Goal: Information Seeking & Learning: Learn about a topic

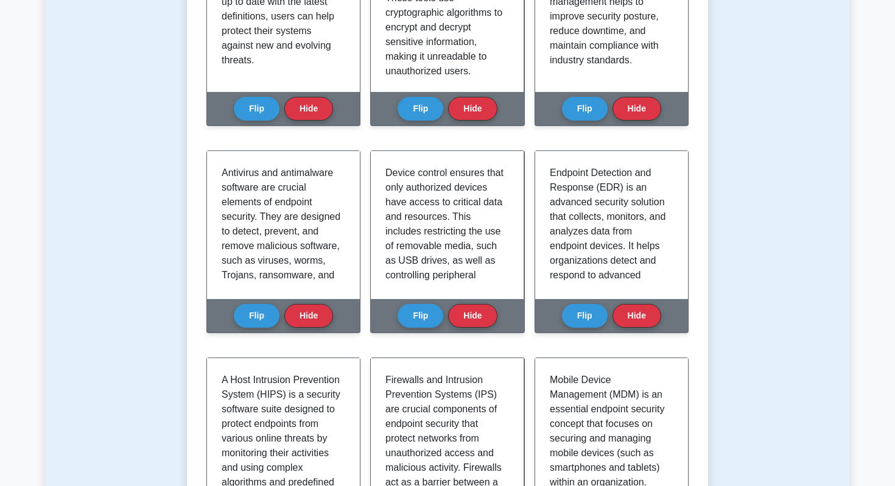
scroll to position [11, 0]
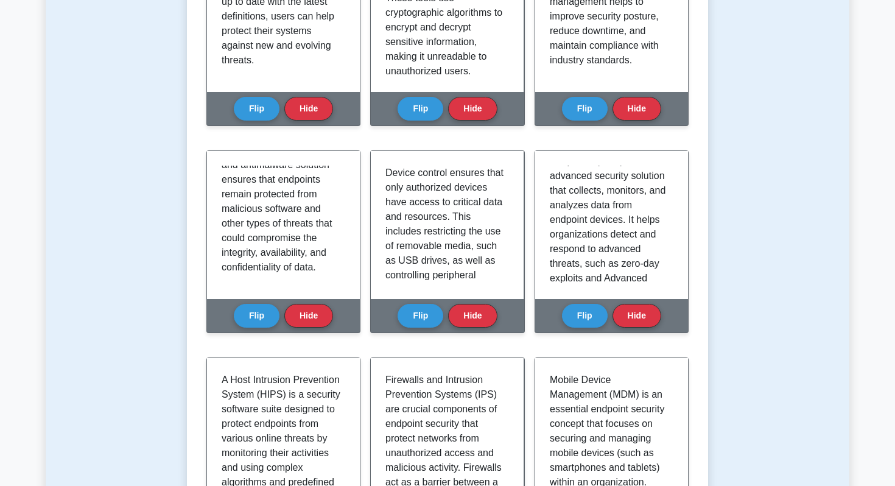
click at [809, 224] on div "Test Flashcards Learn Endpoint Security (CompTIA Security+) with Interactive Fl…" at bounding box center [447, 376] width 803 height 1301
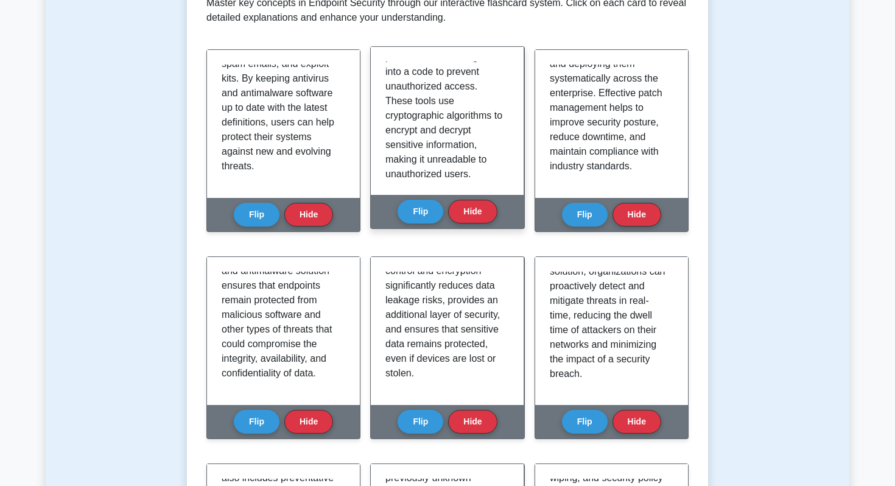
scroll to position [214, 0]
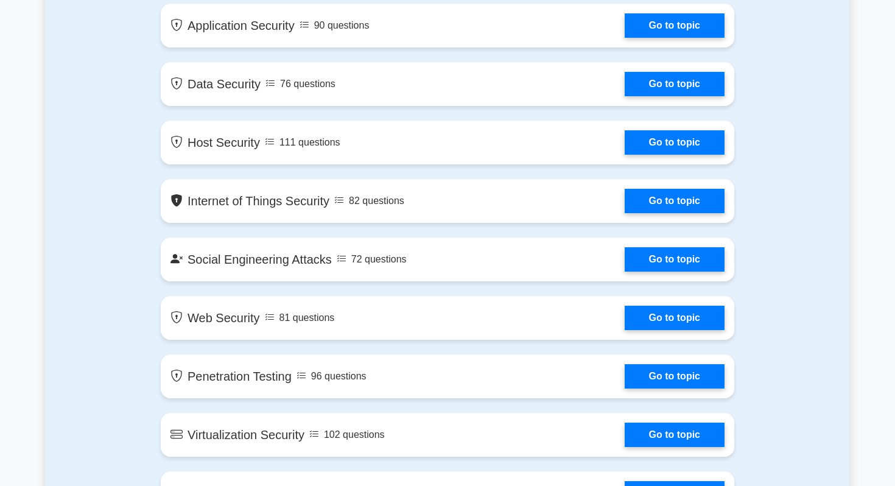
scroll to position [1430, 0]
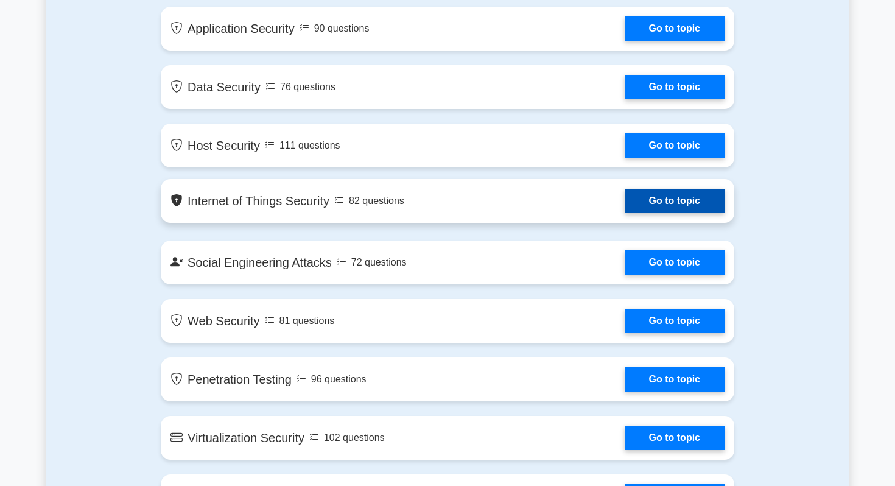
click at [624, 213] on link "Go to topic" at bounding box center [674, 201] width 100 height 24
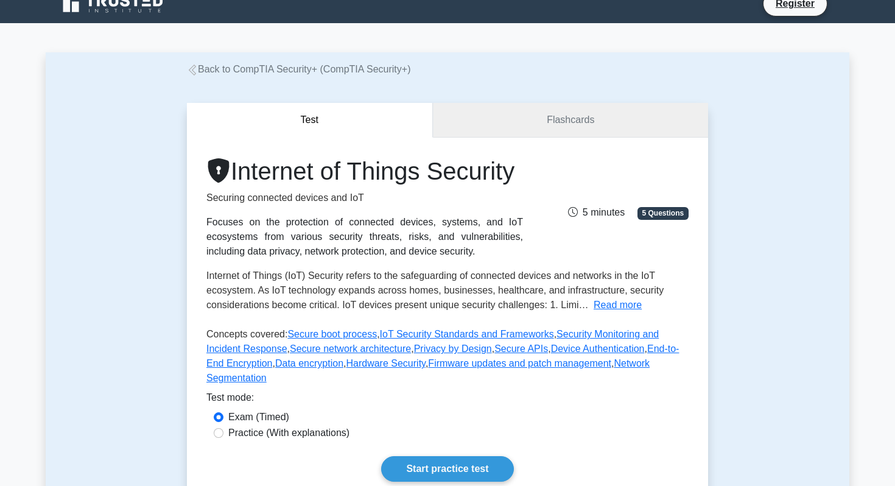
click at [676, 122] on link "Flashcards" at bounding box center [570, 120] width 275 height 35
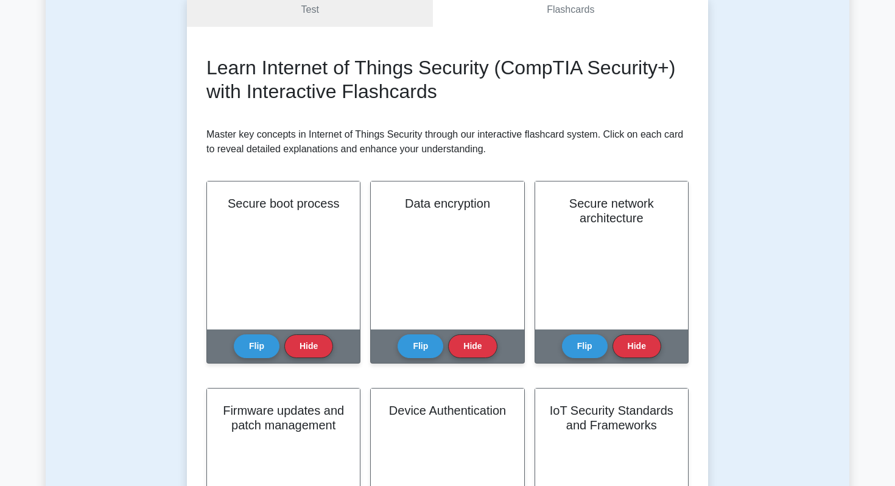
scroll to position [173, 0]
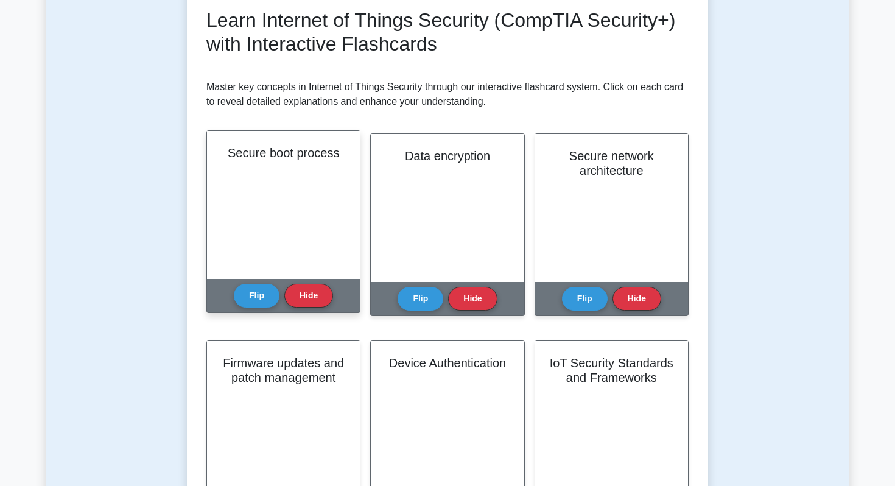
click at [265, 312] on div "Flip Hide" at bounding box center [283, 295] width 99 height 33
click at [262, 296] on button "Flip" at bounding box center [257, 295] width 46 height 24
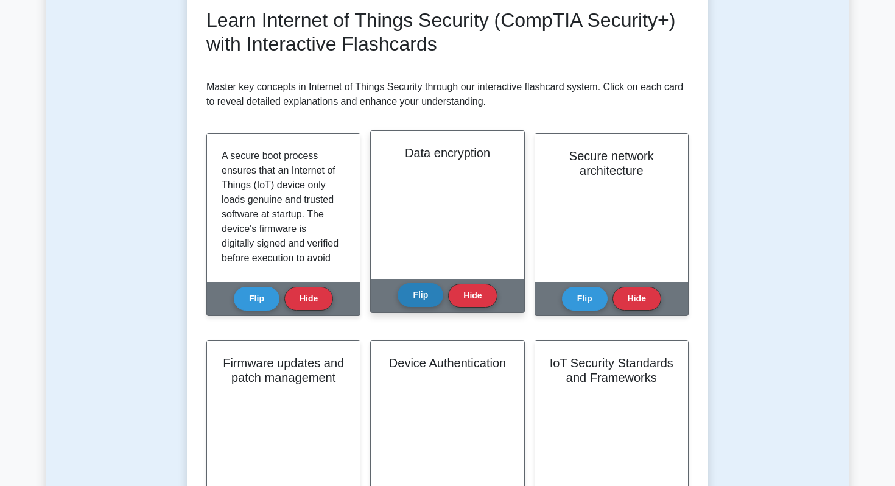
click at [413, 296] on button "Flip" at bounding box center [420, 295] width 46 height 24
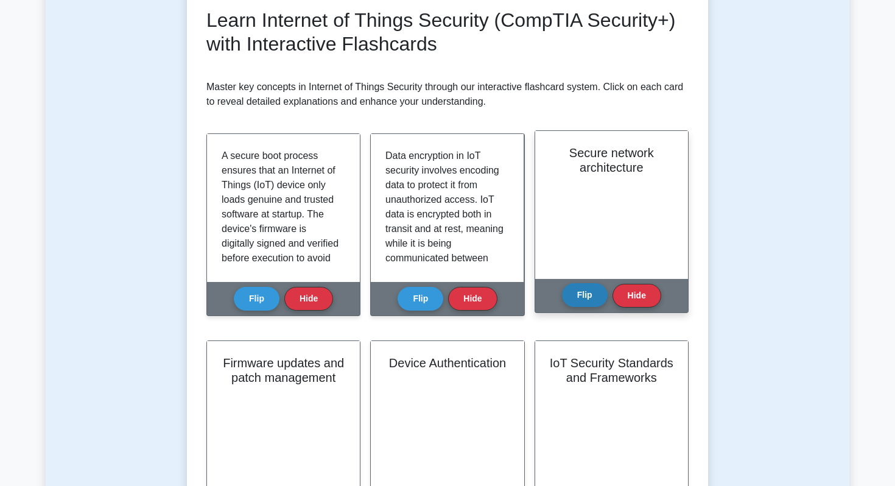
click at [590, 299] on button "Flip" at bounding box center [585, 295] width 46 height 24
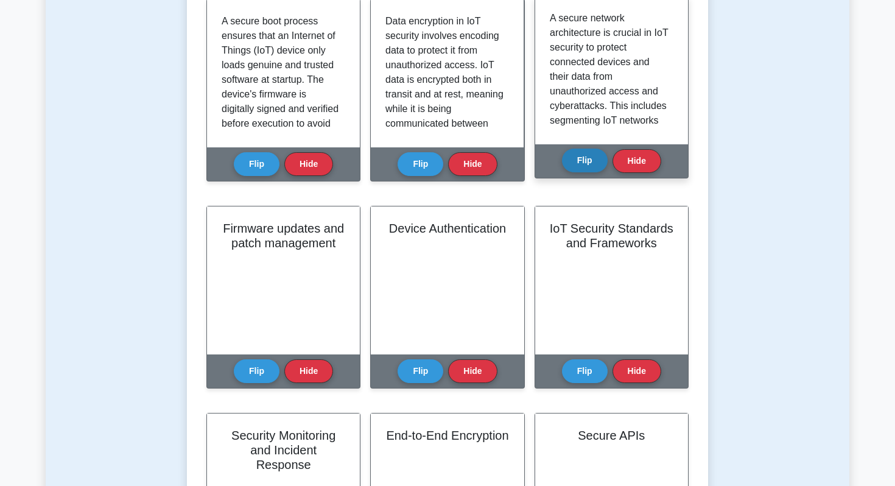
scroll to position [321, 0]
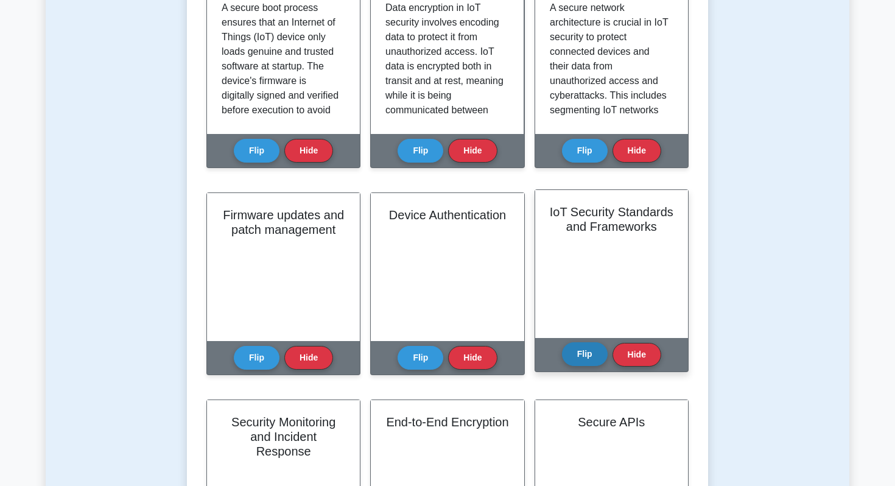
click at [583, 352] on button "Flip" at bounding box center [585, 354] width 46 height 24
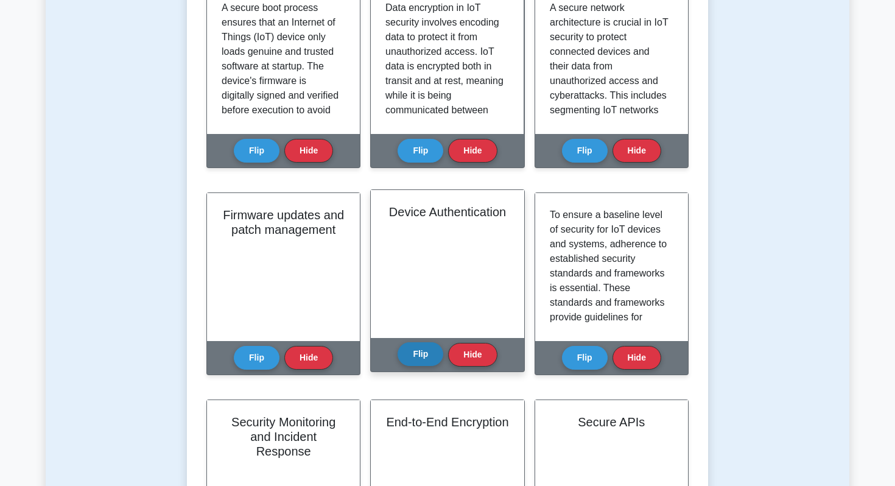
click at [413, 353] on button "Flip" at bounding box center [420, 354] width 46 height 24
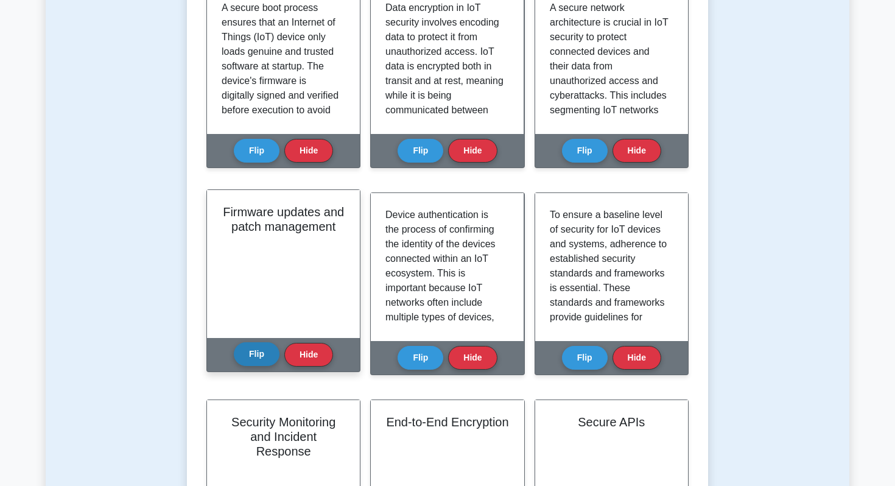
click at [266, 351] on button "Flip" at bounding box center [257, 354] width 46 height 24
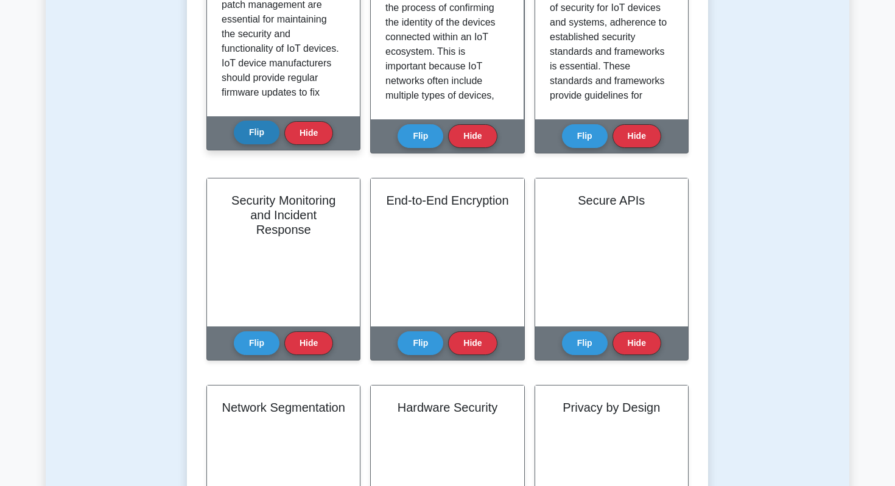
scroll to position [606, 0]
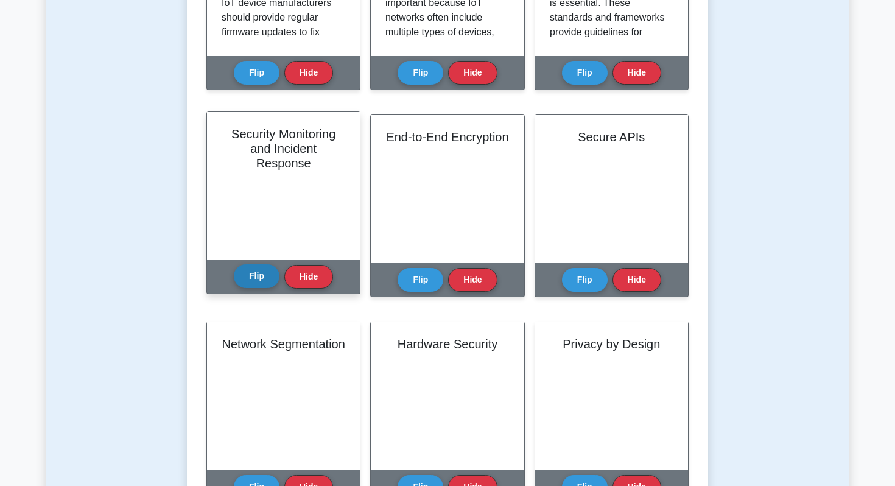
click at [250, 284] on button "Flip" at bounding box center [257, 276] width 46 height 24
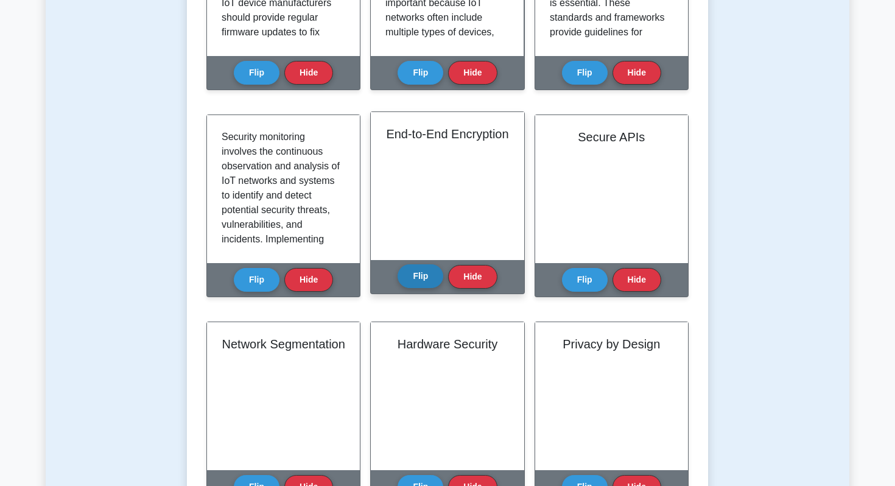
click at [425, 278] on button "Flip" at bounding box center [420, 276] width 46 height 24
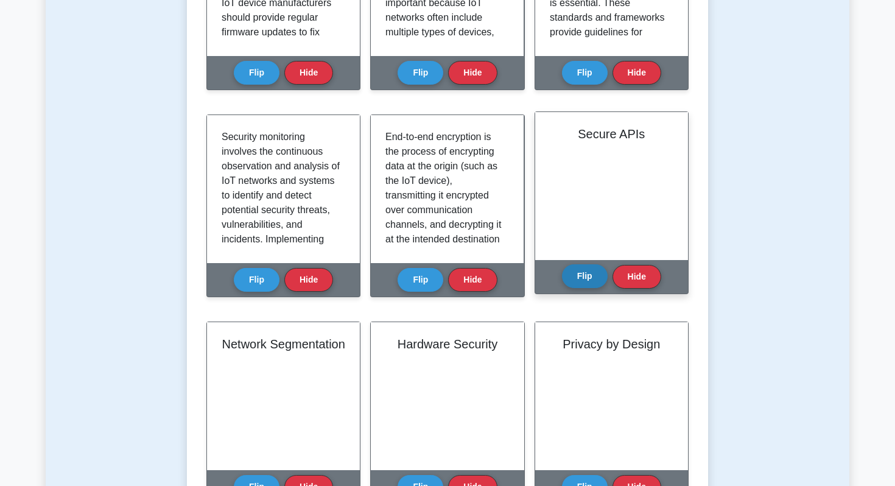
click at [584, 276] on button "Flip" at bounding box center [585, 276] width 46 height 24
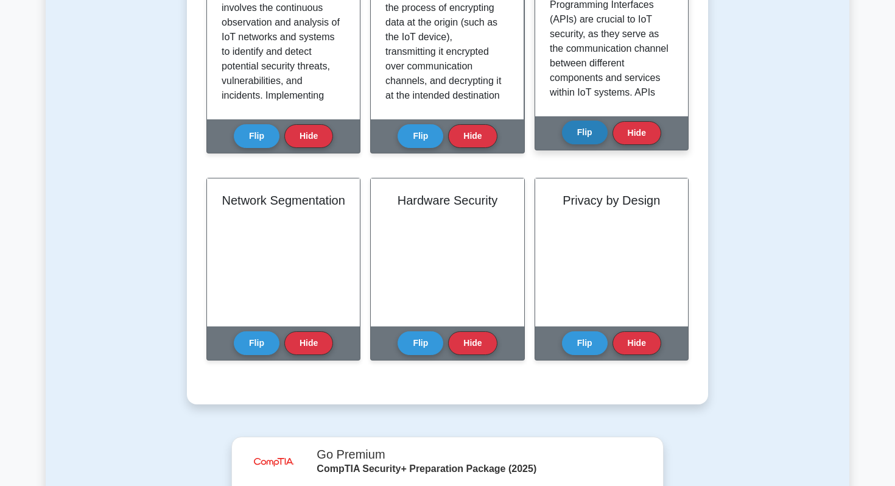
scroll to position [841, 0]
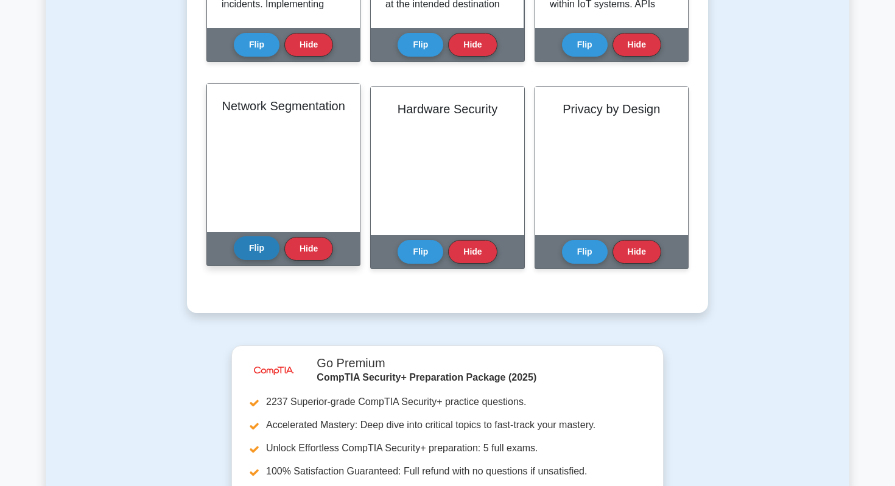
click at [244, 248] on button "Flip" at bounding box center [257, 248] width 46 height 24
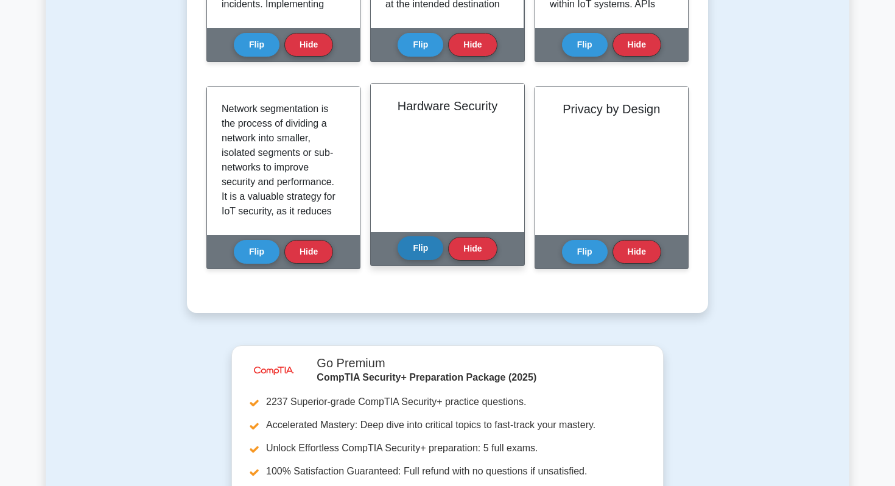
click at [426, 257] on button "Flip" at bounding box center [420, 248] width 46 height 24
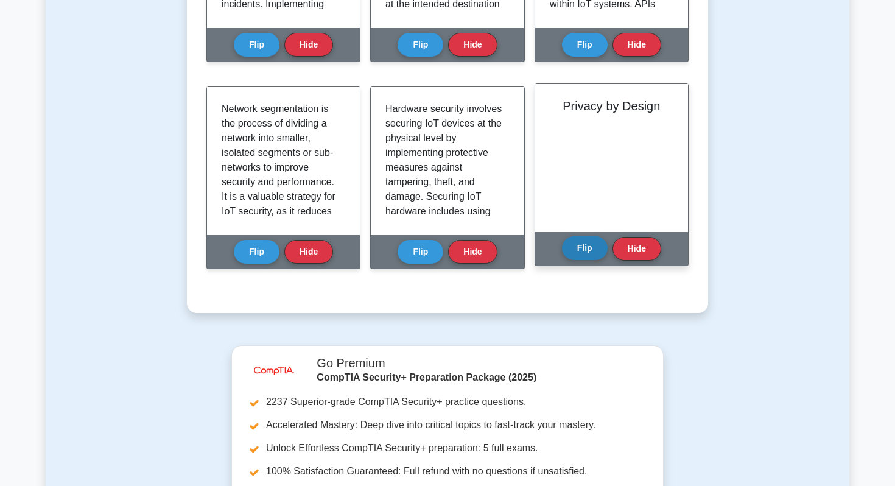
click at [583, 258] on button "Flip" at bounding box center [585, 248] width 46 height 24
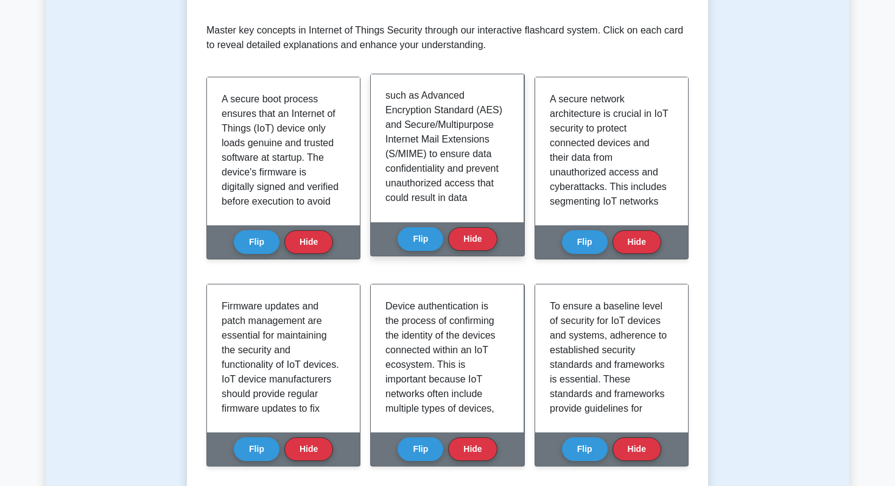
scroll to position [268, 0]
